Goal: Find specific page/section: Find specific page/section

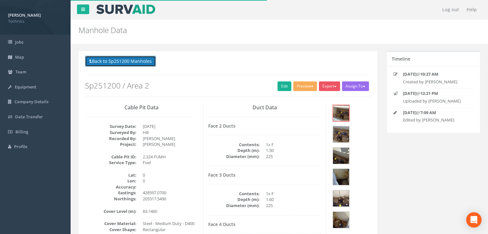
drag, startPoint x: 0, startPoint y: 0, endPoint x: 133, endPoint y: 64, distance: 147.5
click at [134, 63] on button "Back to Sp251200 Manholes" at bounding box center [120, 61] width 71 height 11
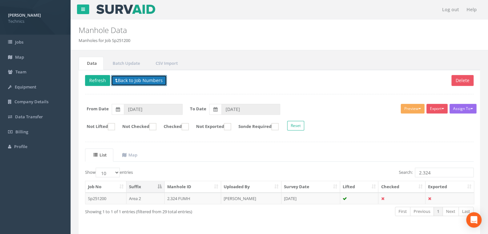
click at [130, 81] on button "Back to Job Numbers" at bounding box center [139, 80] width 56 height 11
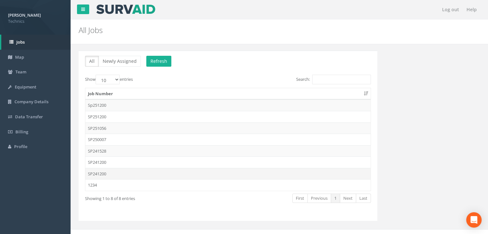
click at [113, 176] on td "SP241200" at bounding box center [227, 174] width 285 height 12
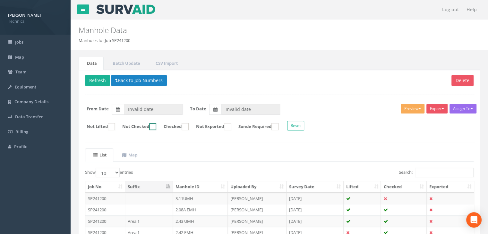
type input "[DATE]"
click at [192, 186] on th "Manhole ID" at bounding box center [200, 187] width 55 height 12
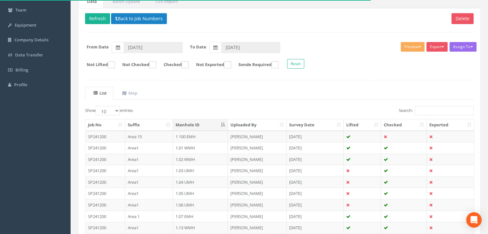
scroll to position [26, 0]
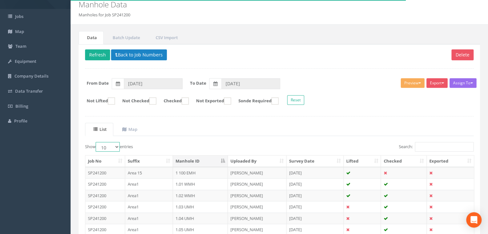
click at [113, 143] on select "10 25 50 100" at bounding box center [108, 147] width 24 height 10
select select "100"
click at [97, 142] on select "10 25 50 100" at bounding box center [108, 147] width 24 height 10
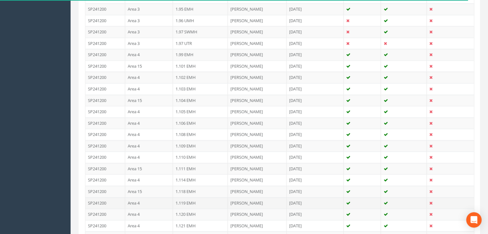
scroll to position [1144, 0]
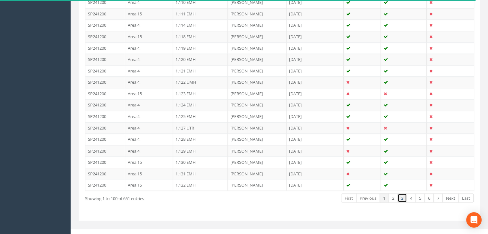
click at [400, 194] on link "3" at bounding box center [402, 198] width 9 height 9
click at [410, 194] on link "4" at bounding box center [411, 198] width 9 height 9
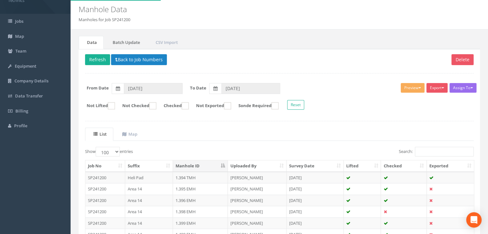
scroll to position [0, 0]
